Goal: Information Seeking & Learning: Learn about a topic

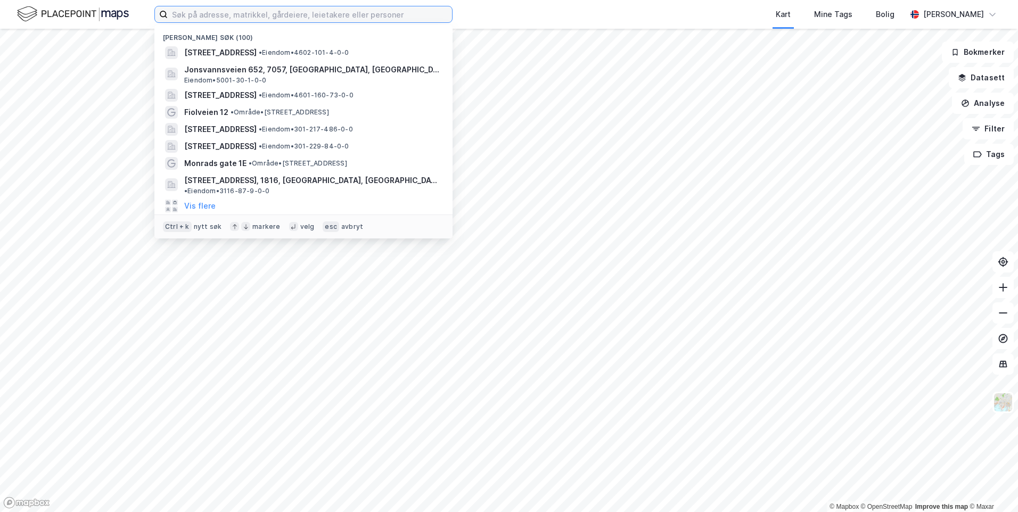
click at [272, 15] on input at bounding box center [310, 14] width 284 height 16
paste input "[STREET_ADDRESS]"
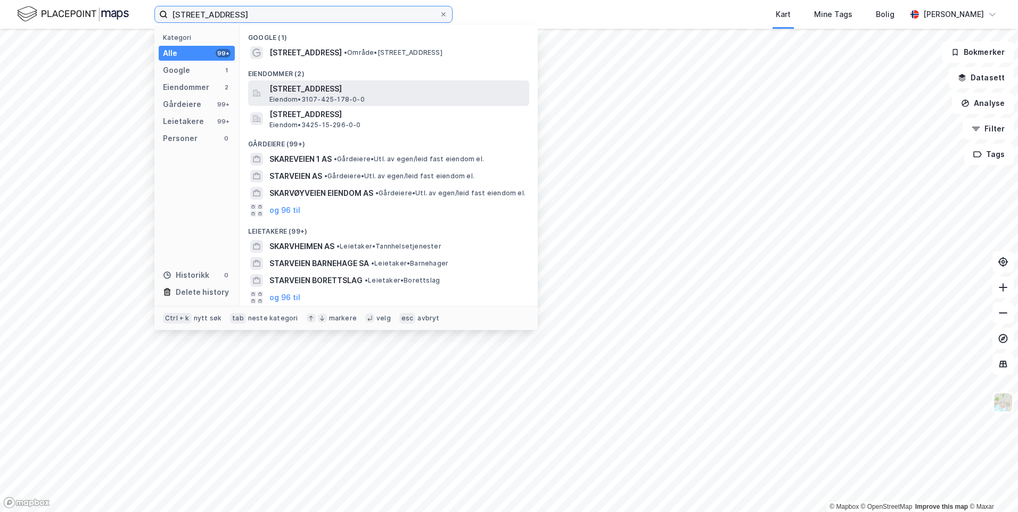
type input "[STREET_ADDRESS]"
click at [392, 88] on span "[STREET_ADDRESS]" at bounding box center [397, 89] width 256 height 13
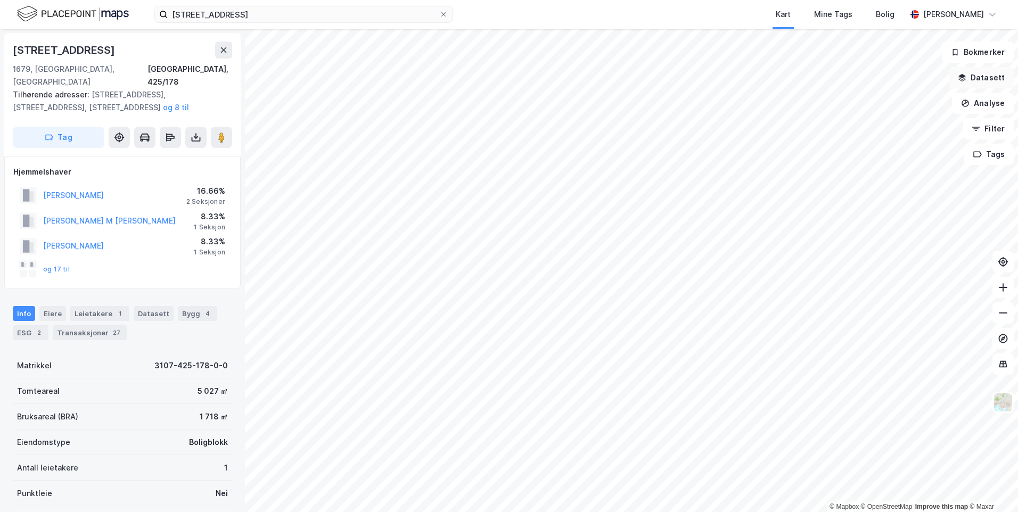
click at [977, 78] on button "Datasett" at bounding box center [981, 77] width 65 height 21
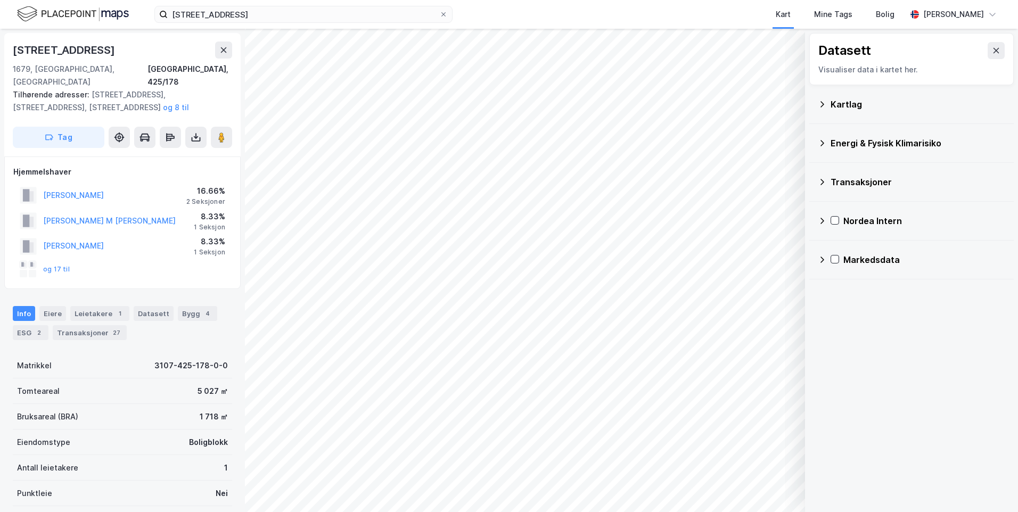
click at [822, 109] on div "Kartlag" at bounding box center [911, 105] width 187 height 26
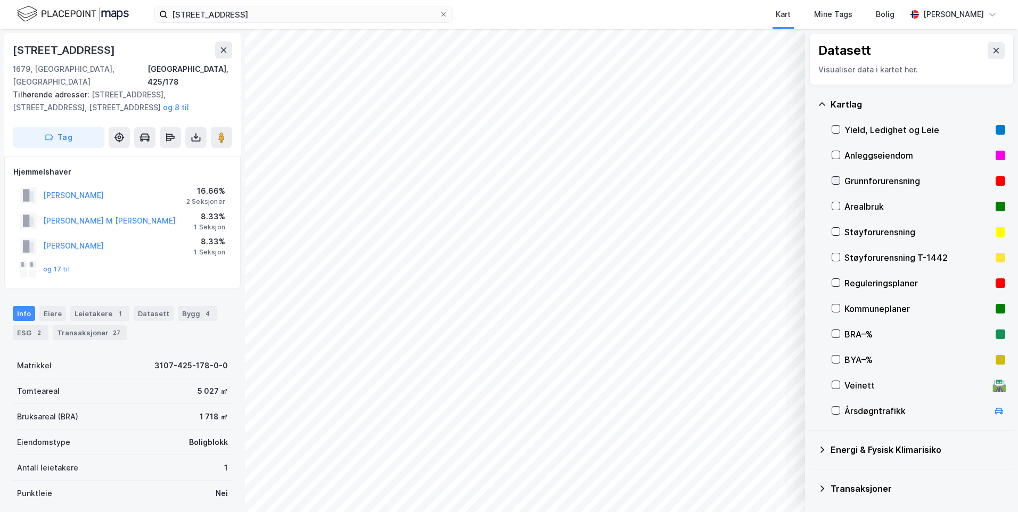
click at [839, 178] on icon at bounding box center [835, 180] width 7 height 7
click at [821, 104] on icon at bounding box center [822, 104] width 9 height 9
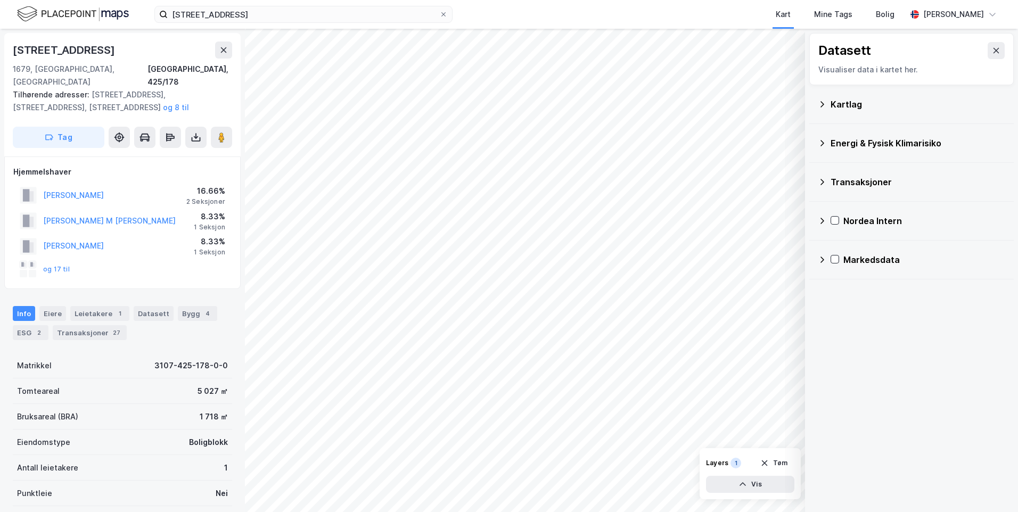
click at [821, 139] on icon at bounding box center [822, 143] width 9 height 9
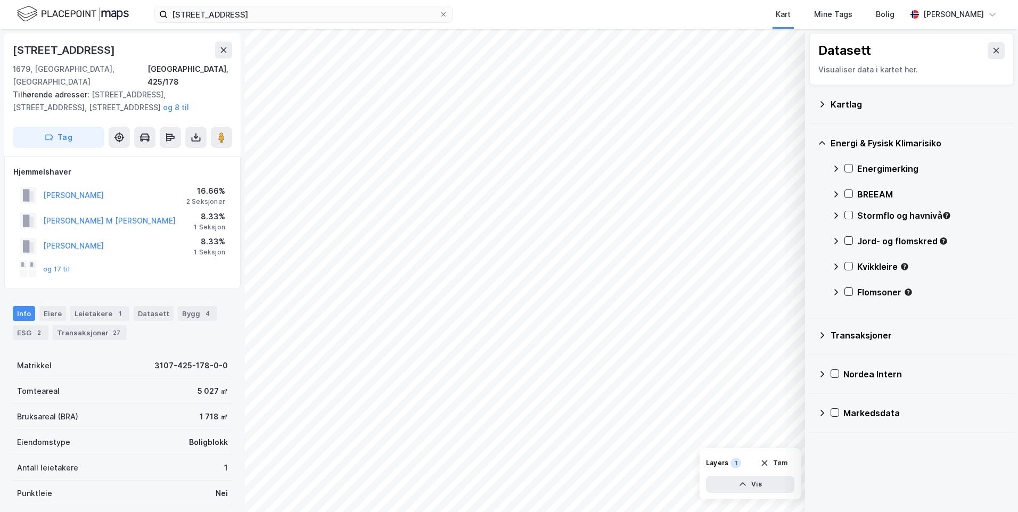
click at [832, 165] on icon at bounding box center [836, 169] width 9 height 9
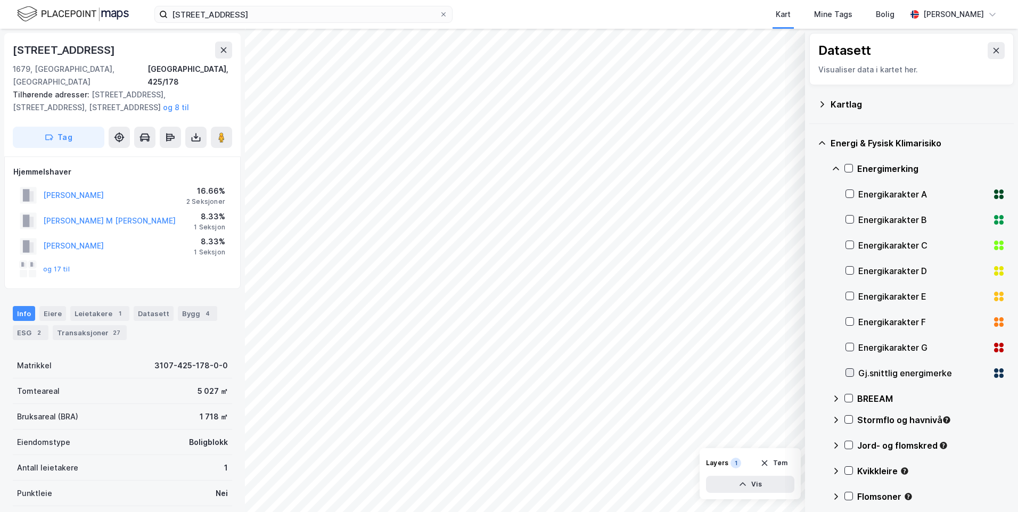
click at [850, 371] on icon at bounding box center [849, 372] width 7 height 7
click at [832, 166] on icon at bounding box center [836, 169] width 9 height 9
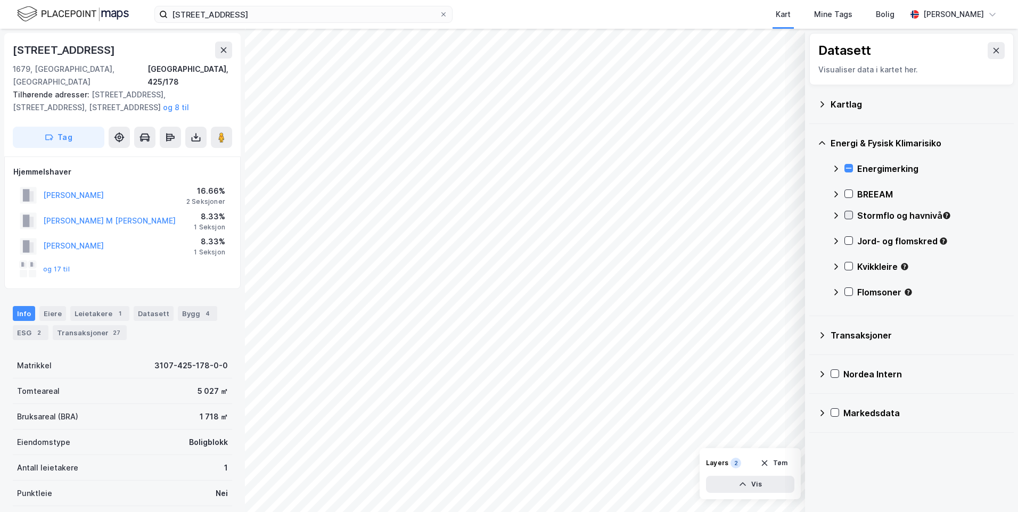
click at [852, 213] on icon at bounding box center [848, 214] width 7 height 7
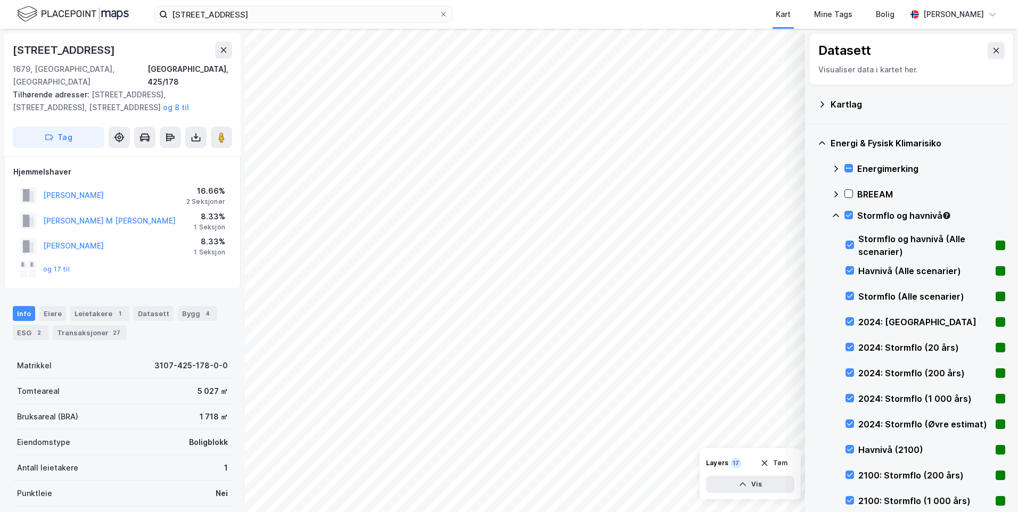
click at [834, 214] on icon at bounding box center [836, 215] width 9 height 9
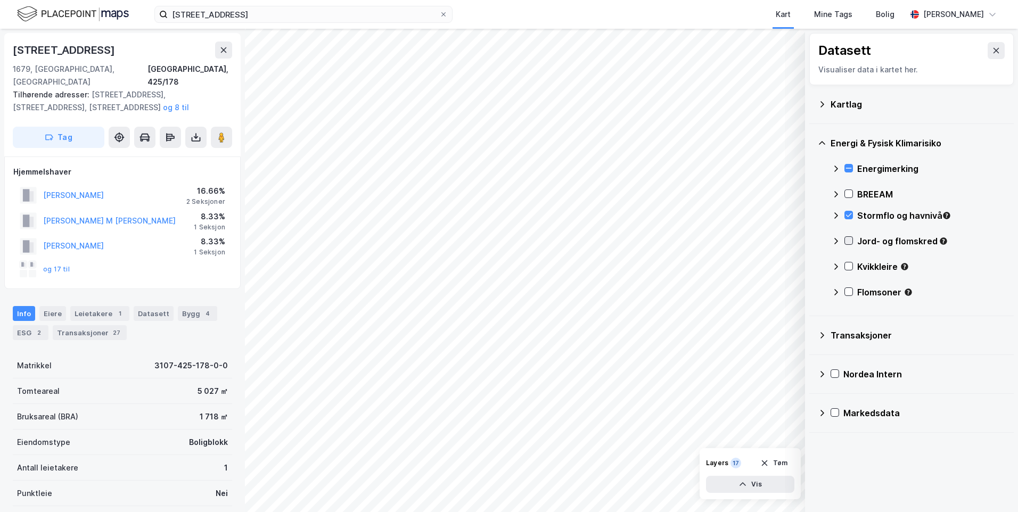
click at [851, 241] on icon at bounding box center [848, 240] width 7 height 7
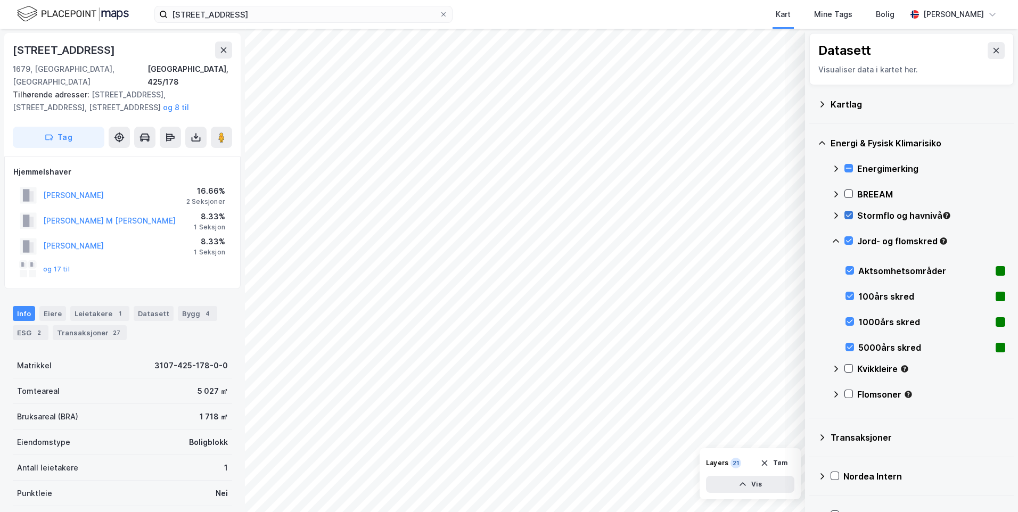
click at [847, 215] on icon at bounding box center [848, 214] width 7 height 7
click at [847, 238] on icon at bounding box center [848, 240] width 7 height 7
click at [836, 165] on icon at bounding box center [836, 169] width 9 height 9
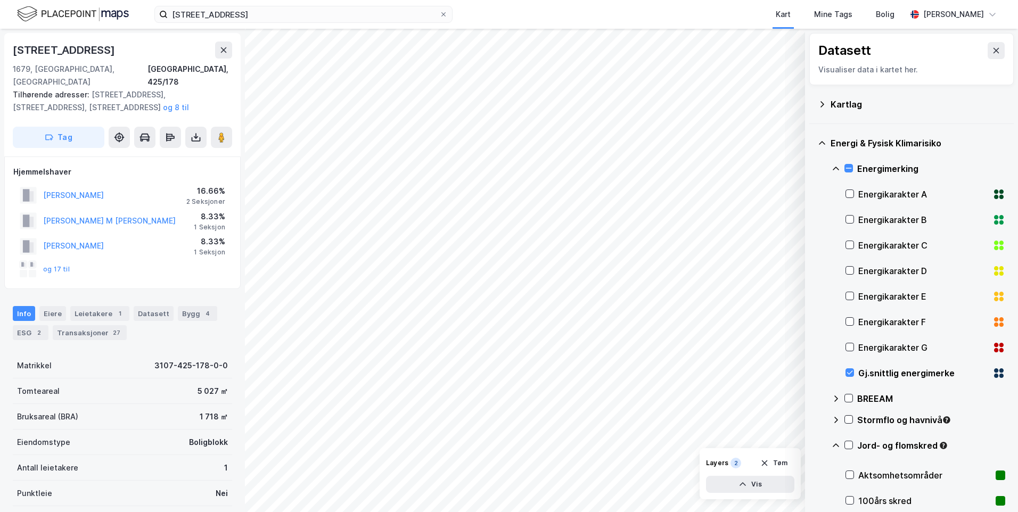
click at [836, 165] on icon at bounding box center [836, 169] width 9 height 9
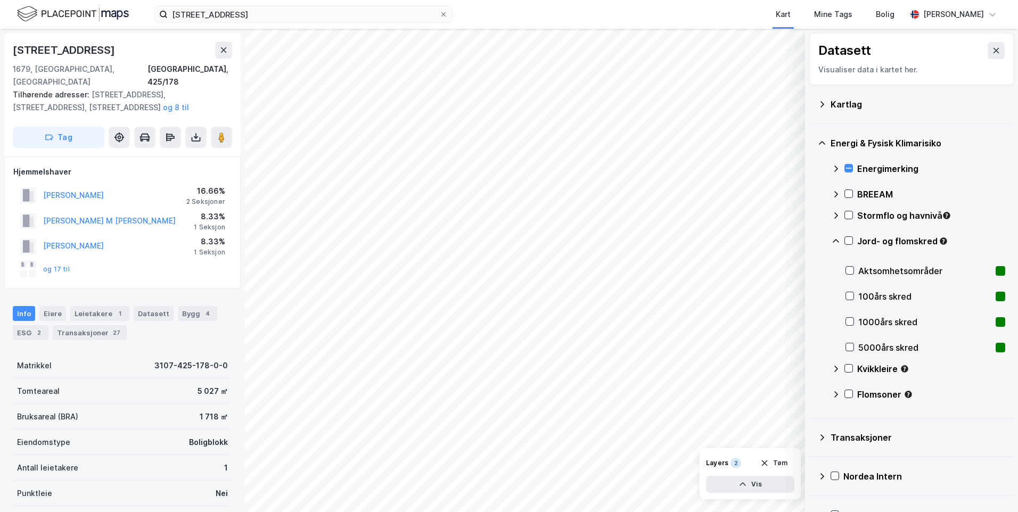
click at [833, 213] on icon at bounding box center [836, 215] width 9 height 9
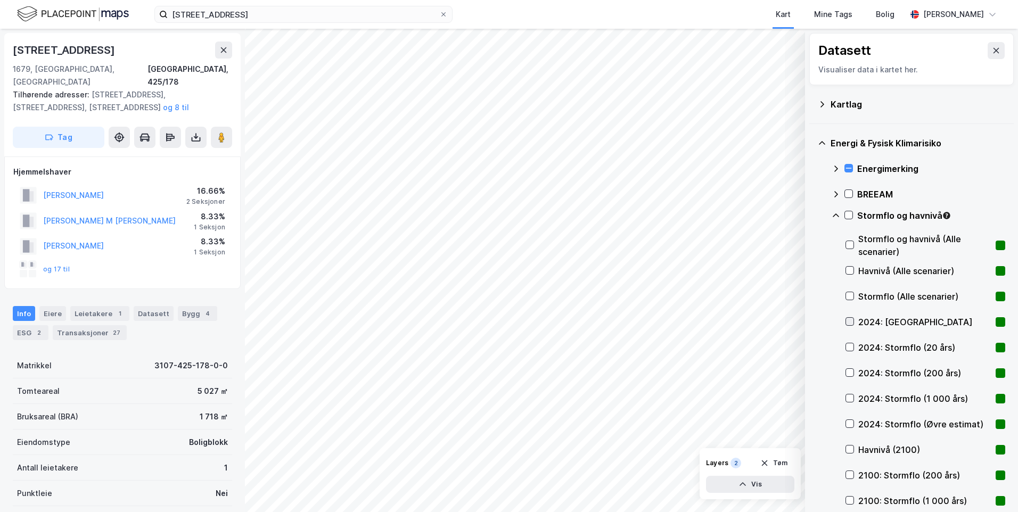
click at [853, 321] on icon at bounding box center [849, 321] width 7 height 7
click at [848, 345] on icon at bounding box center [849, 347] width 7 height 7
click at [848, 344] on icon at bounding box center [849, 347] width 7 height 7
click at [848, 373] on icon at bounding box center [849, 372] width 7 height 7
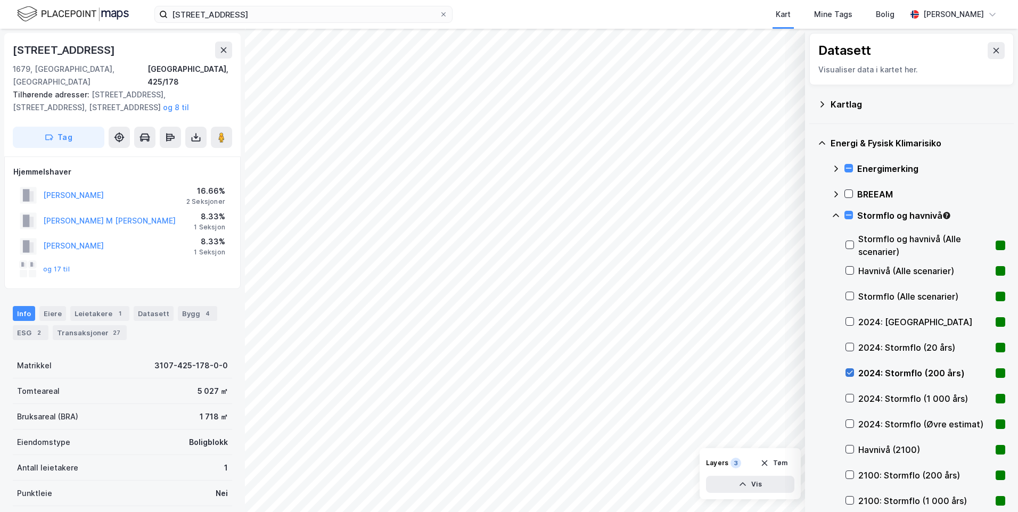
click at [848, 373] on icon at bounding box center [849, 372] width 7 height 7
click at [848, 395] on icon at bounding box center [849, 398] width 7 height 7
click at [848, 394] on div "2024: Stormflo (1 000 års)" at bounding box center [926, 399] width 160 height 26
click at [852, 422] on icon at bounding box center [849, 423] width 7 height 7
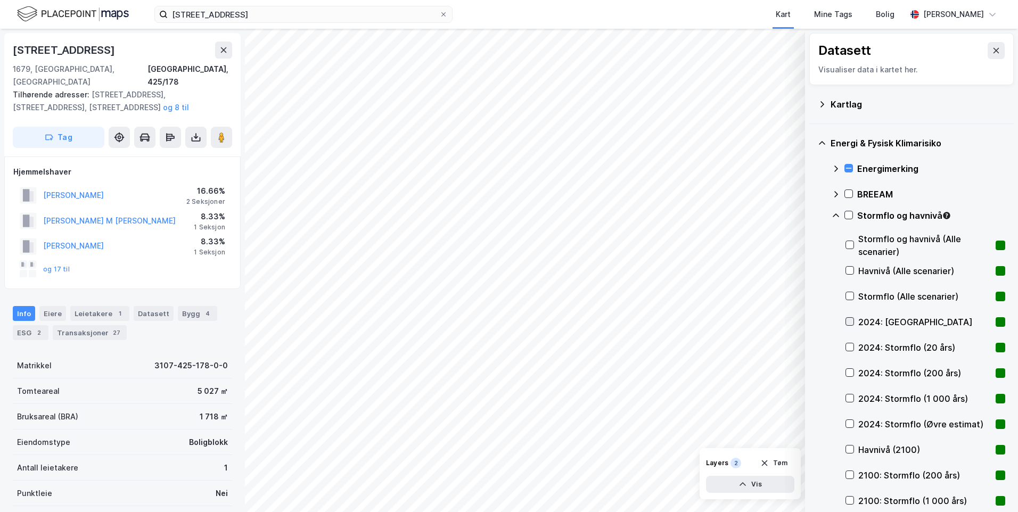
click at [850, 321] on icon at bounding box center [849, 321] width 7 height 7
click at [850, 322] on icon at bounding box center [849, 321] width 7 height 7
click at [849, 212] on icon at bounding box center [848, 214] width 7 height 7
click at [833, 214] on icon at bounding box center [836, 215] width 9 height 9
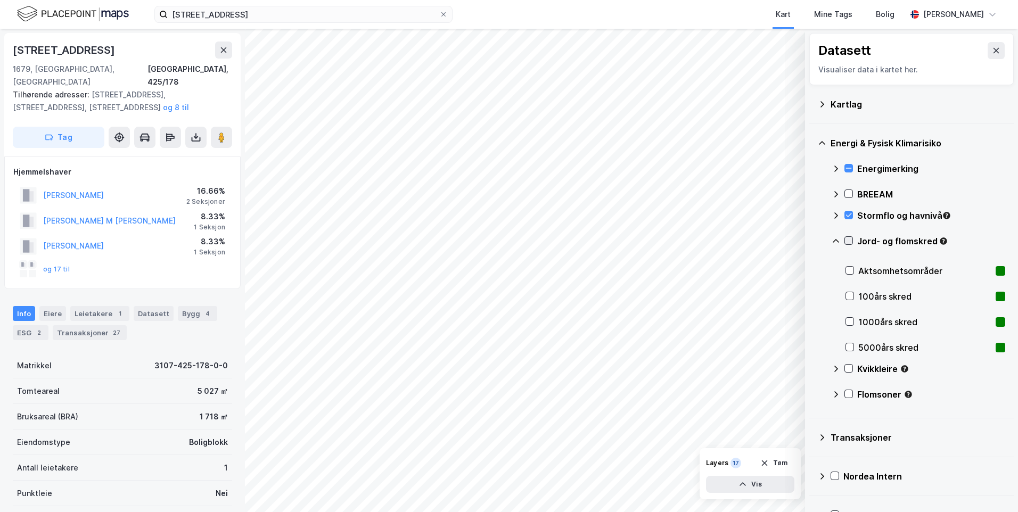
click at [850, 240] on icon at bounding box center [848, 240] width 7 height 7
click at [835, 240] on icon at bounding box center [836, 241] width 9 height 9
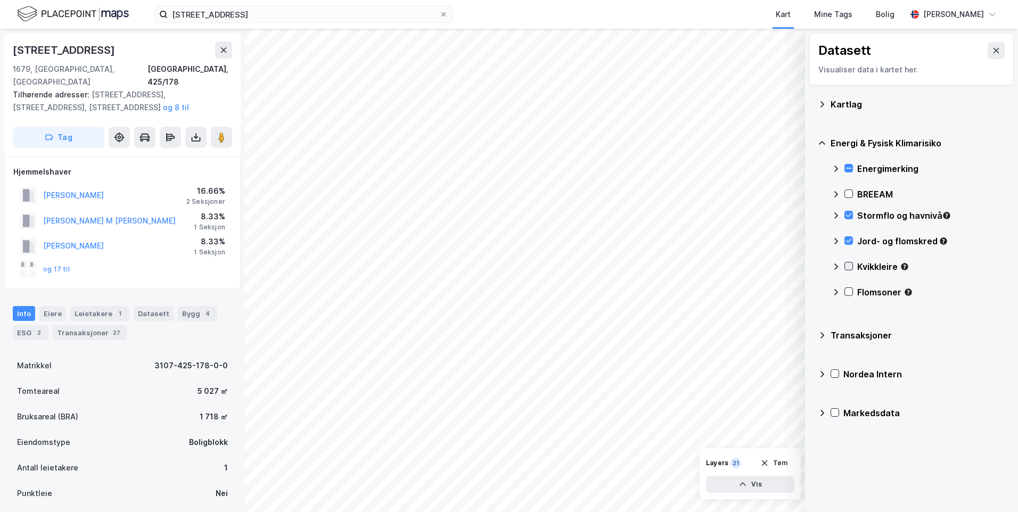
click at [852, 268] on icon at bounding box center [848, 266] width 7 height 7
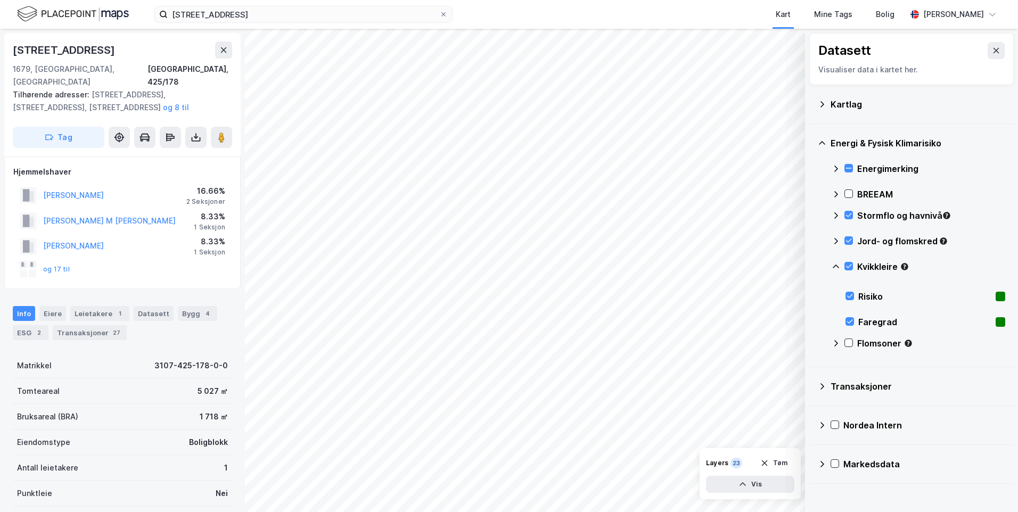
click at [837, 261] on div "Kvikkleire" at bounding box center [919, 271] width 174 height 26
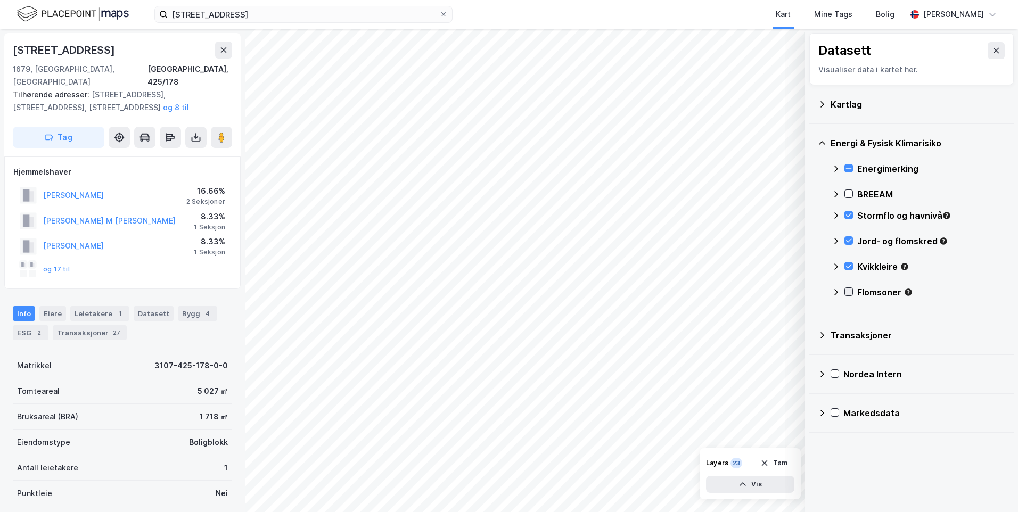
click at [847, 292] on icon at bounding box center [849, 292] width 6 height 4
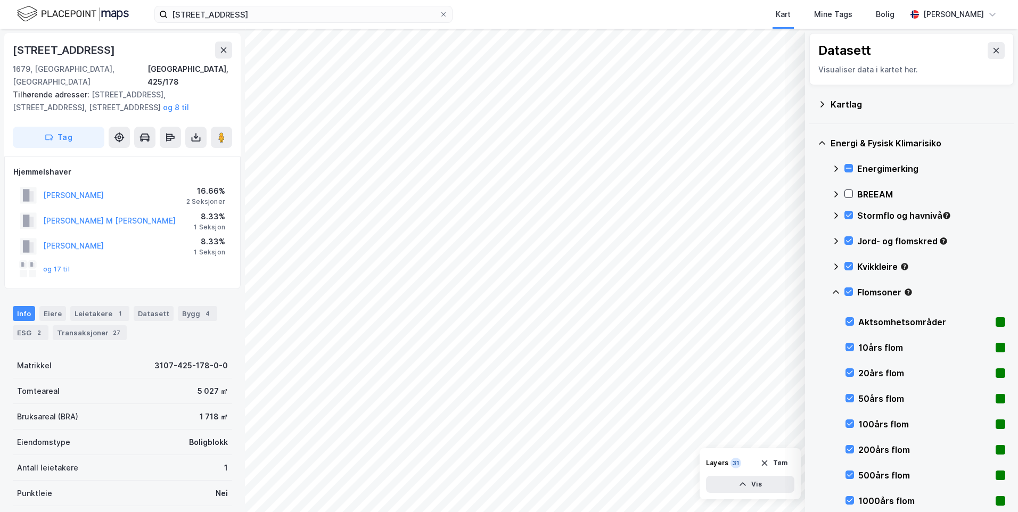
click at [835, 291] on icon at bounding box center [836, 292] width 9 height 9
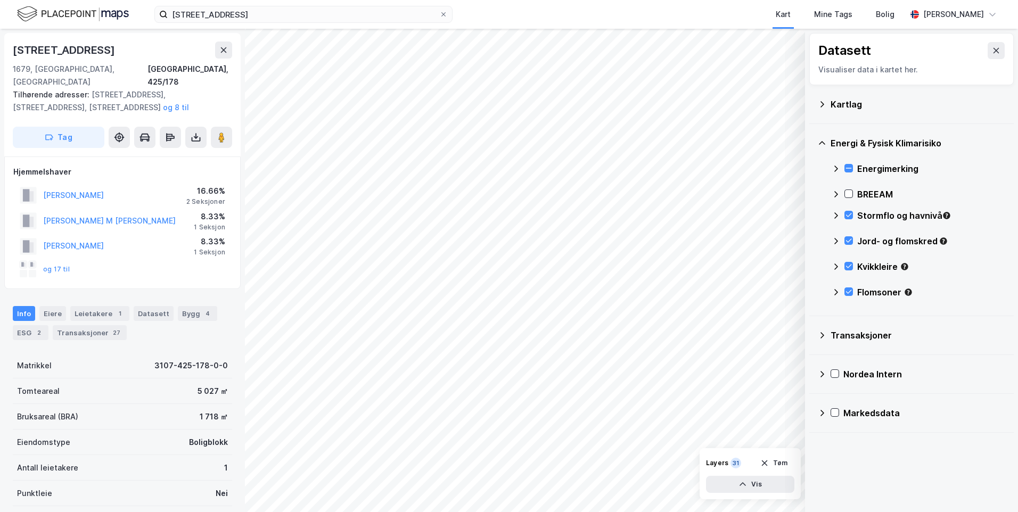
click at [821, 103] on icon at bounding box center [822, 104] width 9 height 9
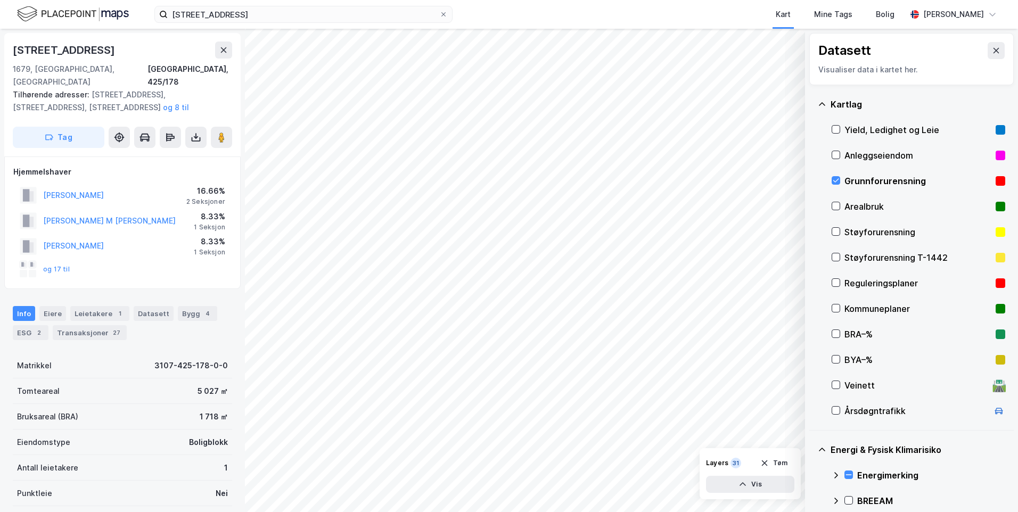
click at [821, 103] on icon at bounding box center [822, 104] width 9 height 9
